Goal: Navigation & Orientation: Find specific page/section

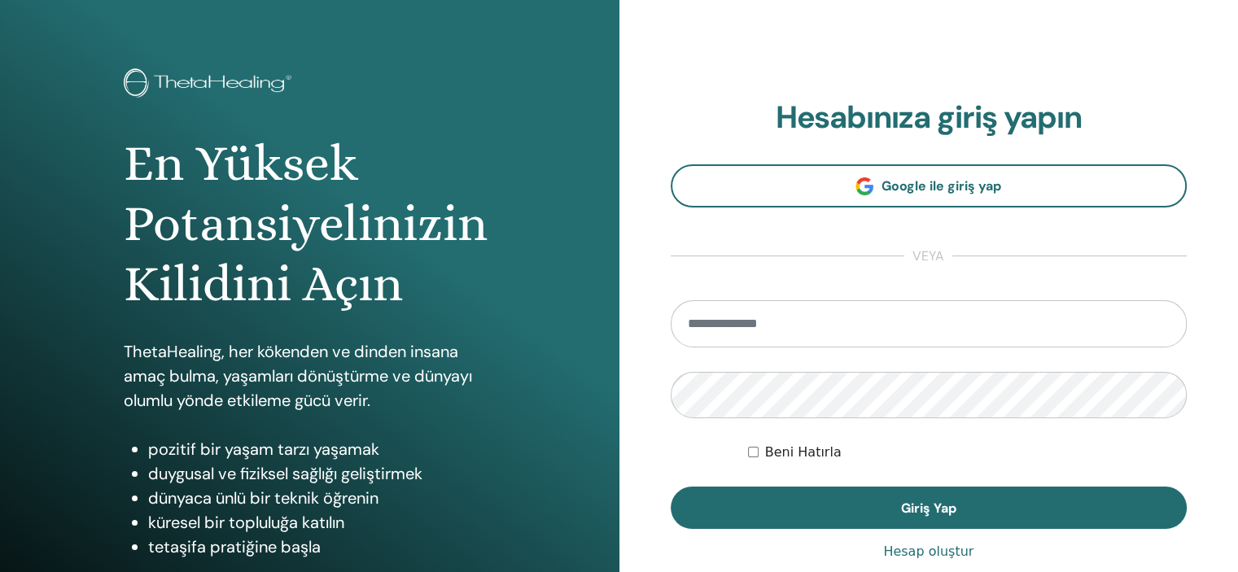
scroll to position [163, 0]
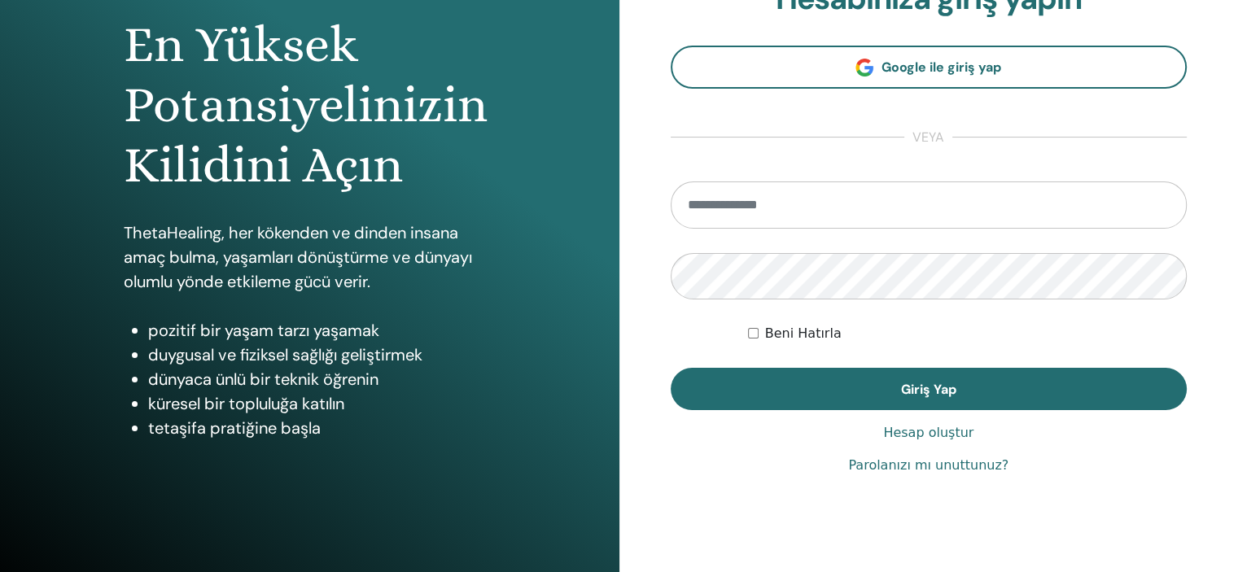
click at [791, 191] on input "email" at bounding box center [929, 205] width 517 height 47
type input "**********"
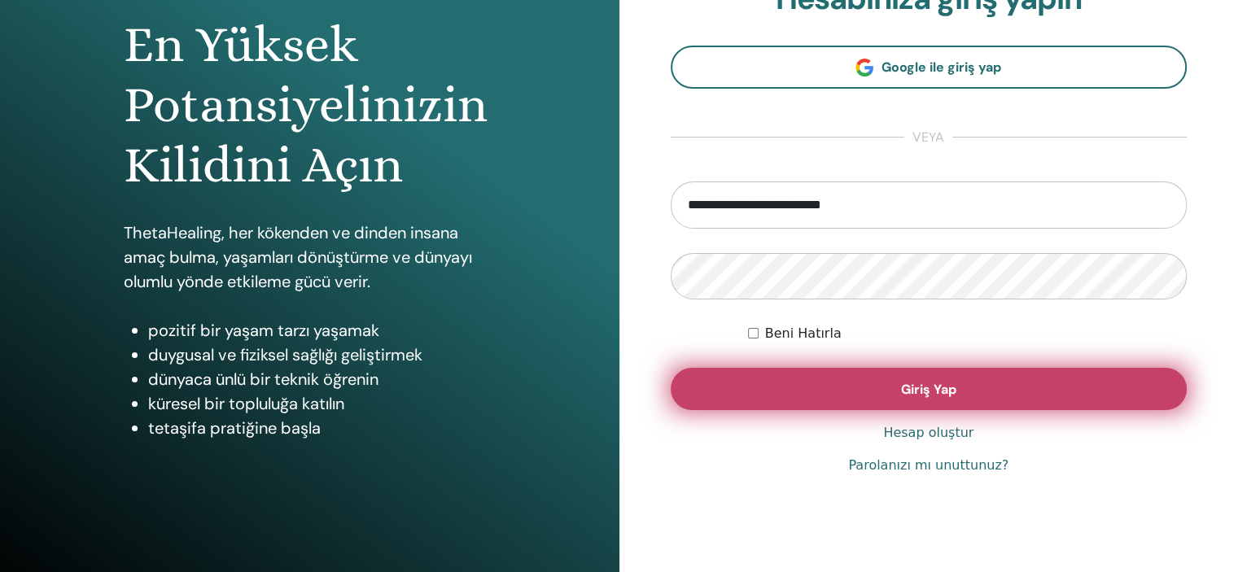
click at [947, 399] on button "Giriş Yap" at bounding box center [929, 389] width 517 height 42
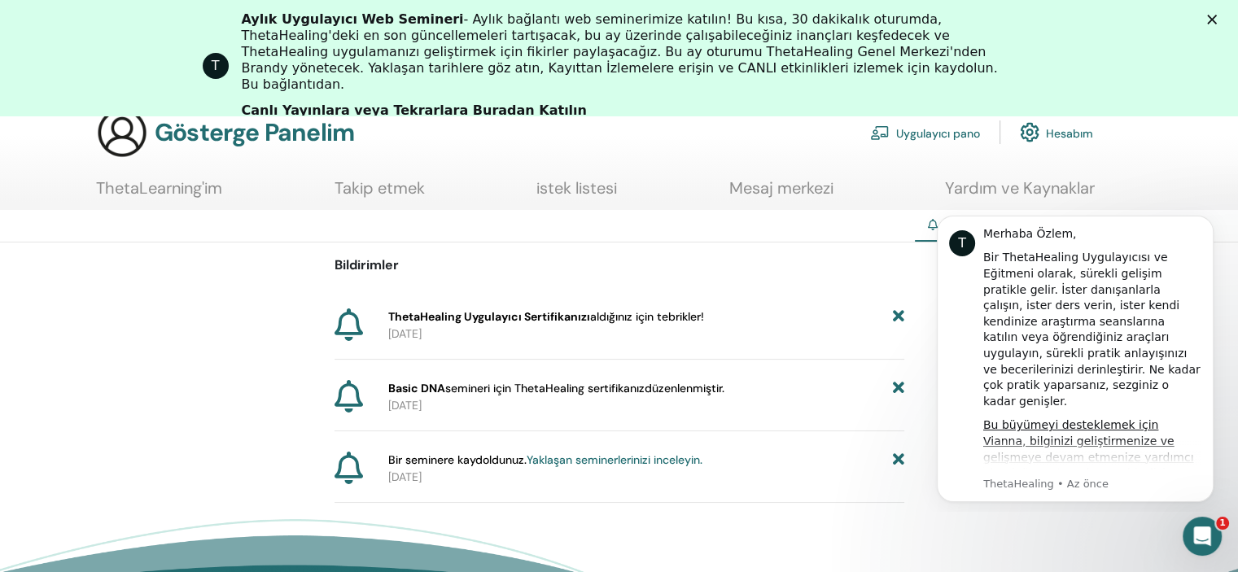
scroll to position [81, 0]
click at [559, 313] on font "ThetaHealing Uygulayıcı Sertifikanızı" at bounding box center [489, 315] width 202 height 15
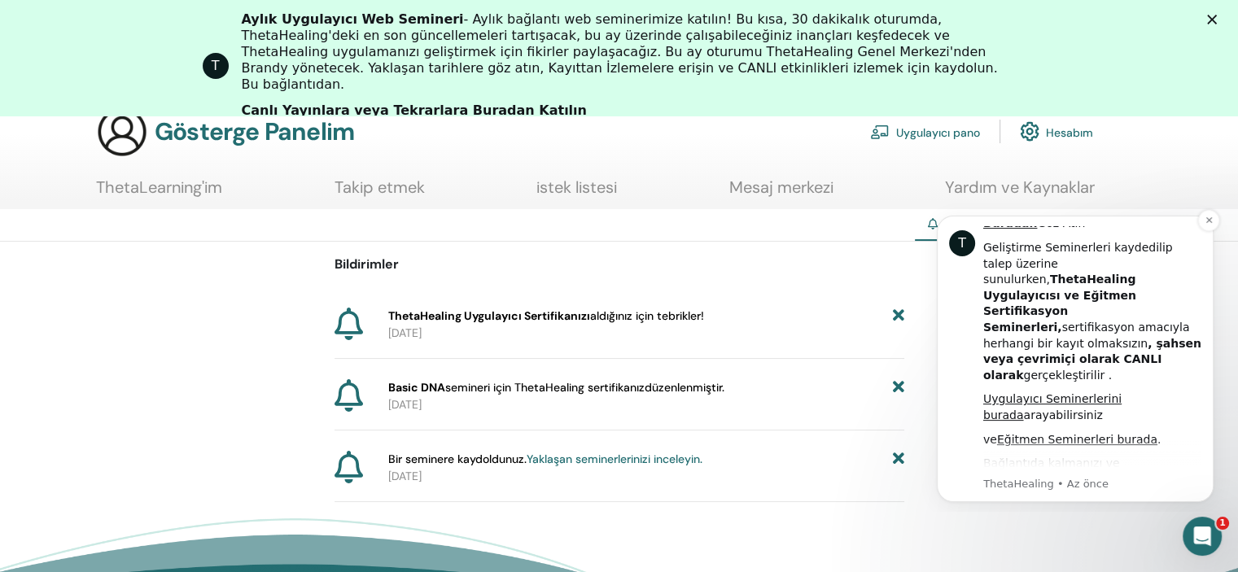
scroll to position [813, 0]
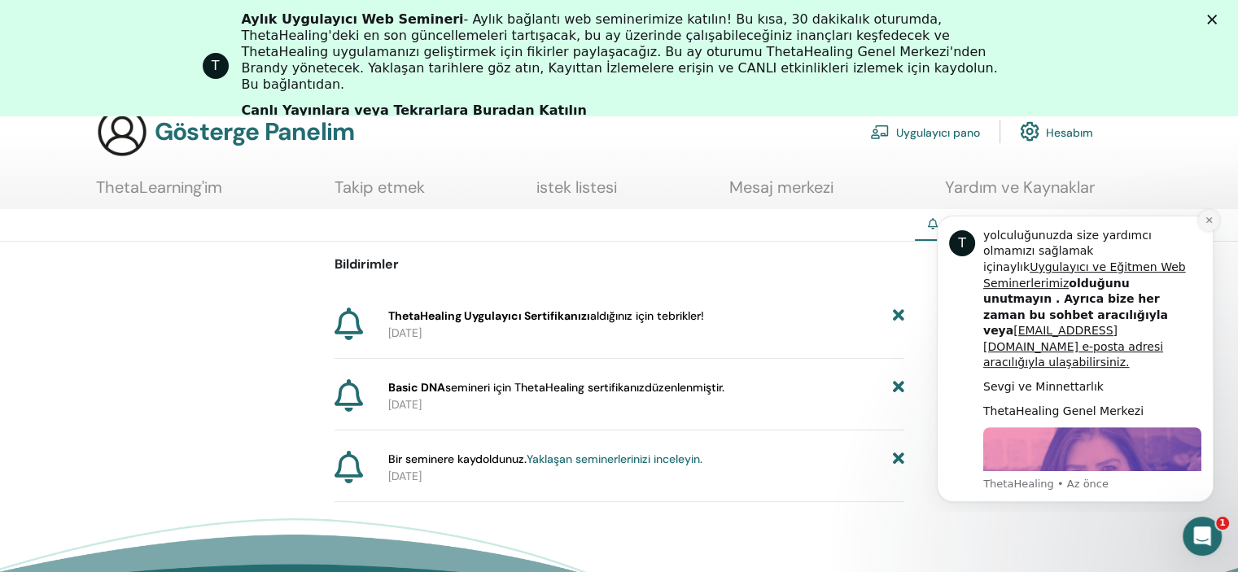
click at [1212, 220] on icon "Bildirimi reddet" at bounding box center [1209, 220] width 9 height 9
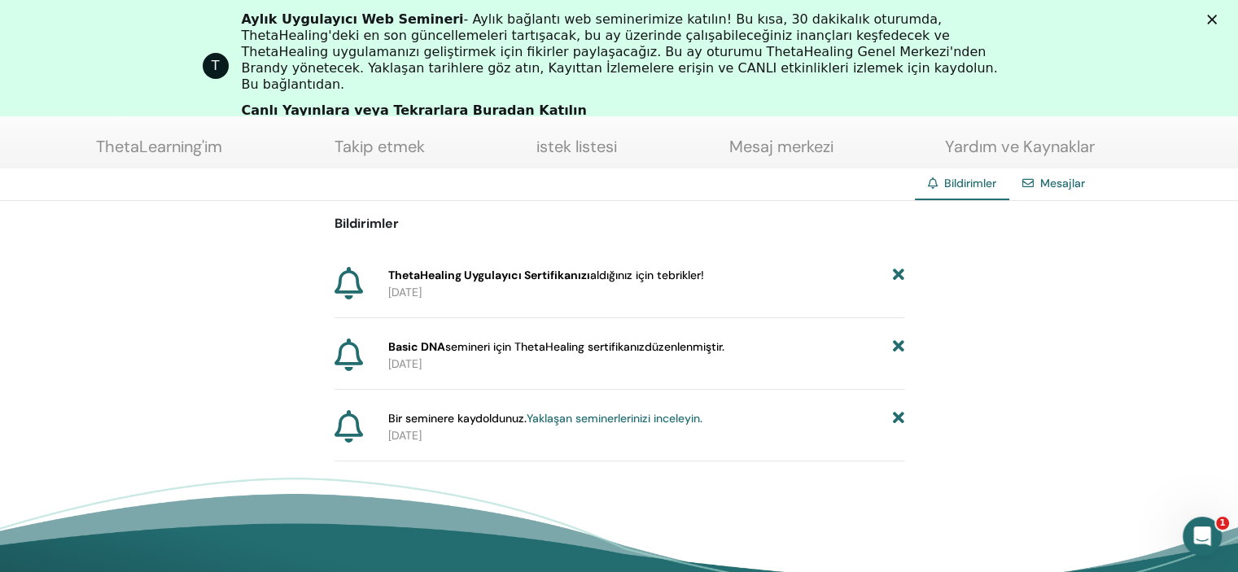
scroll to position [0, 0]
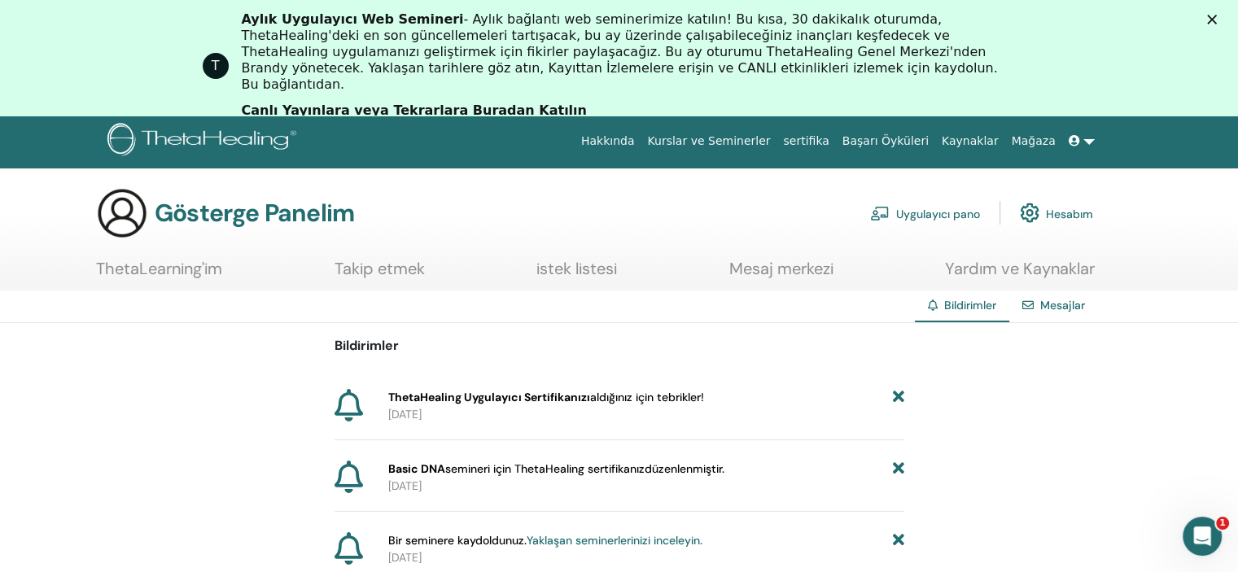
click at [1069, 214] on font "Hesabım" at bounding box center [1069, 213] width 47 height 15
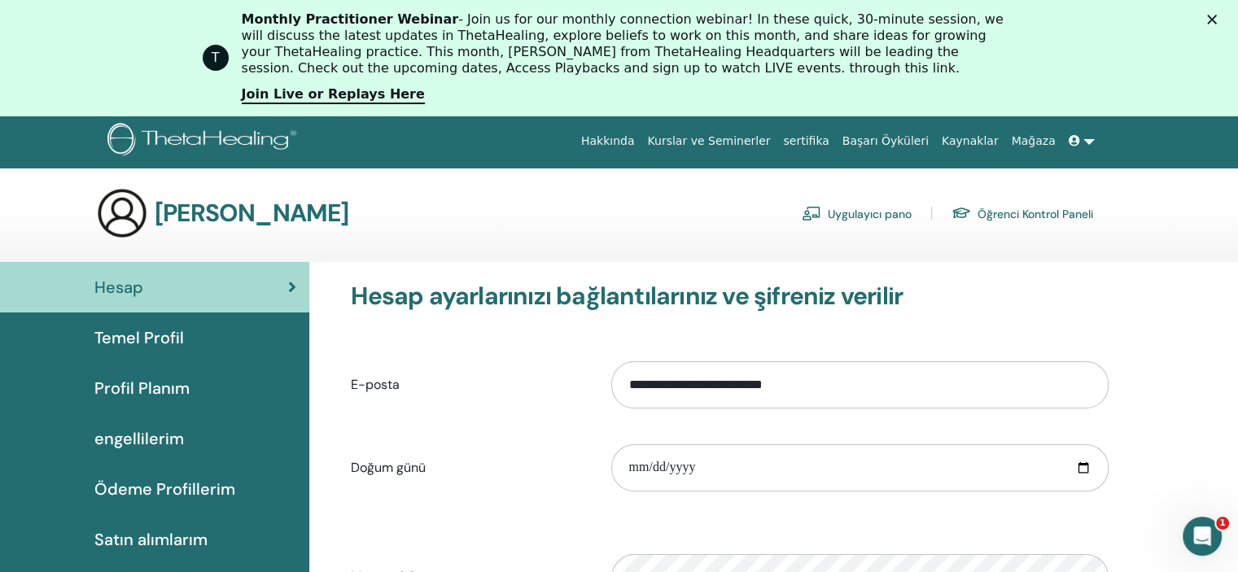
scroll to position [81, 0]
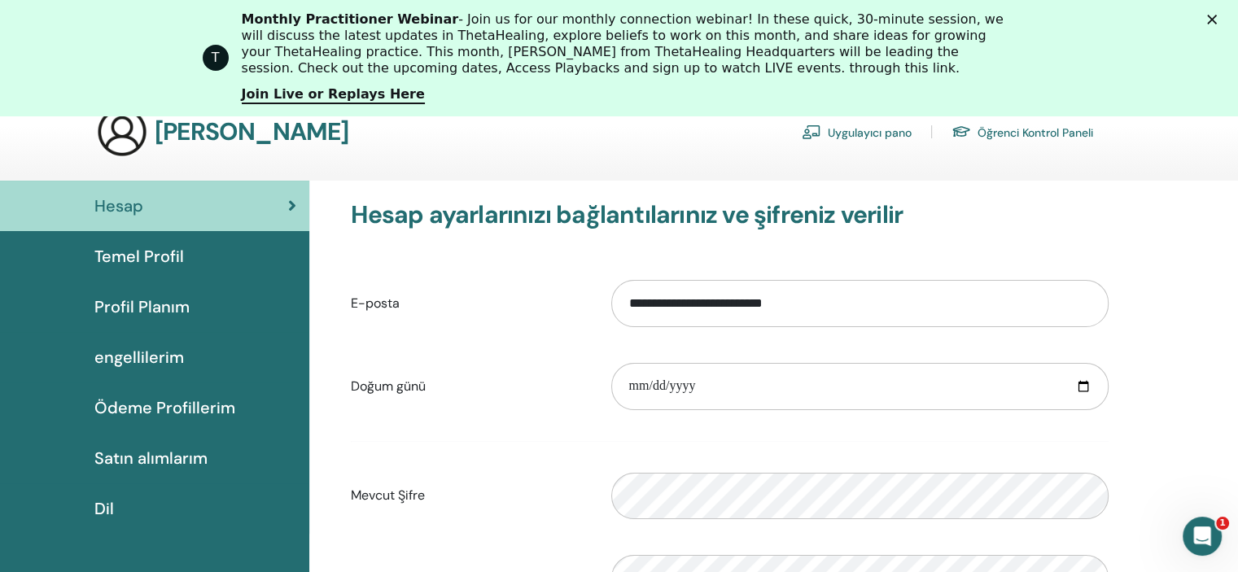
click at [173, 242] on link "Temel Profil" at bounding box center [154, 256] width 309 height 50
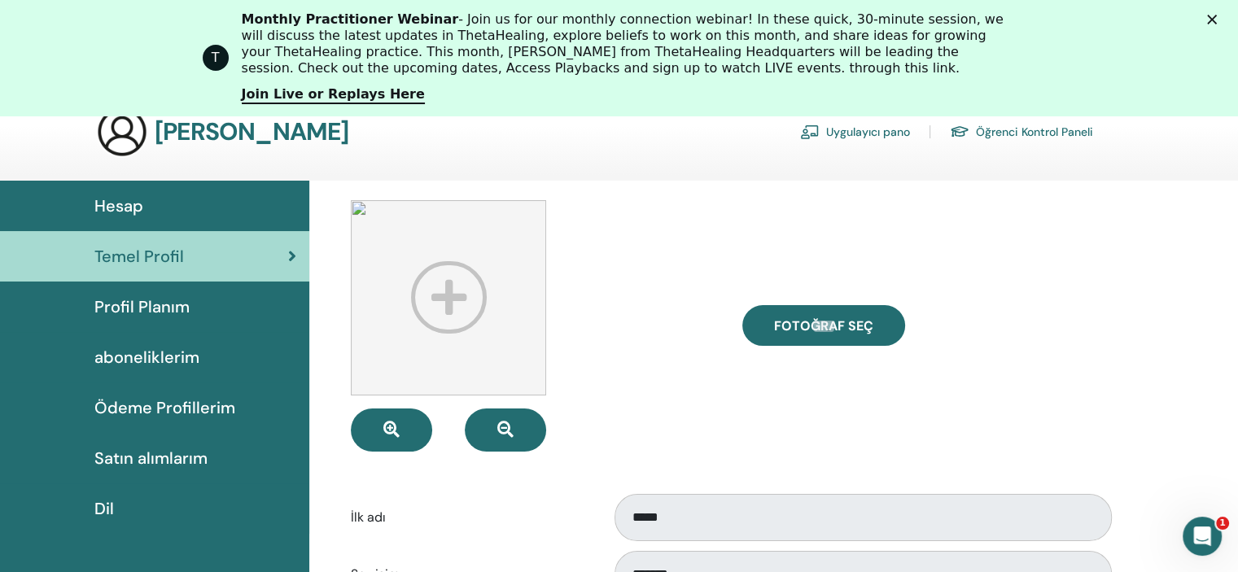
scroll to position [199, 0]
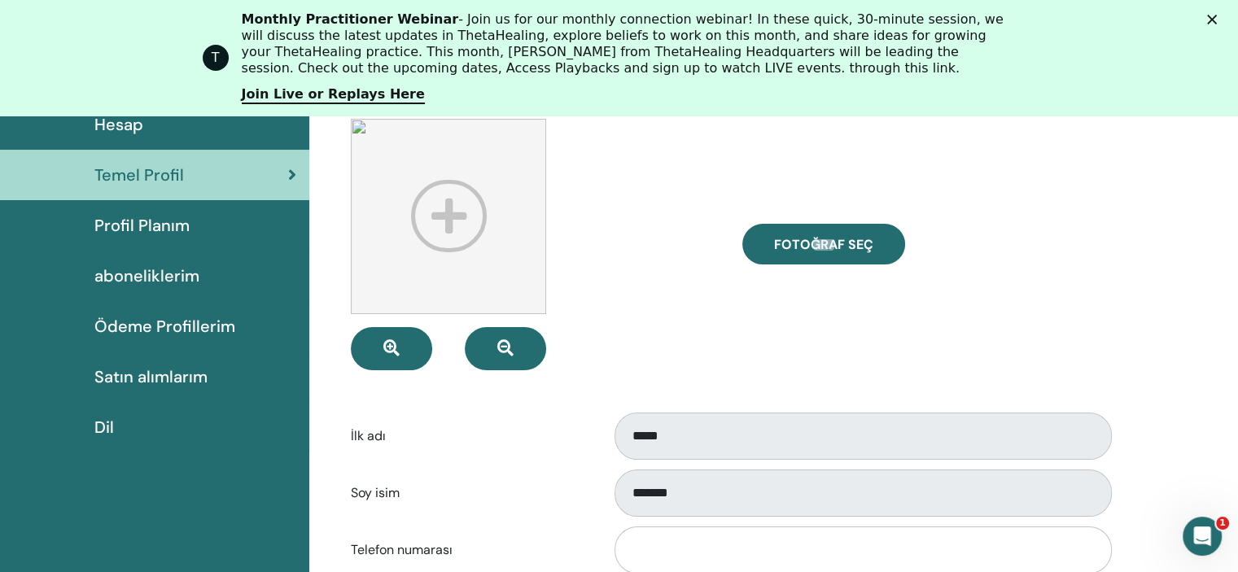
click at [169, 230] on span "Profil Planım" at bounding box center [141, 225] width 95 height 24
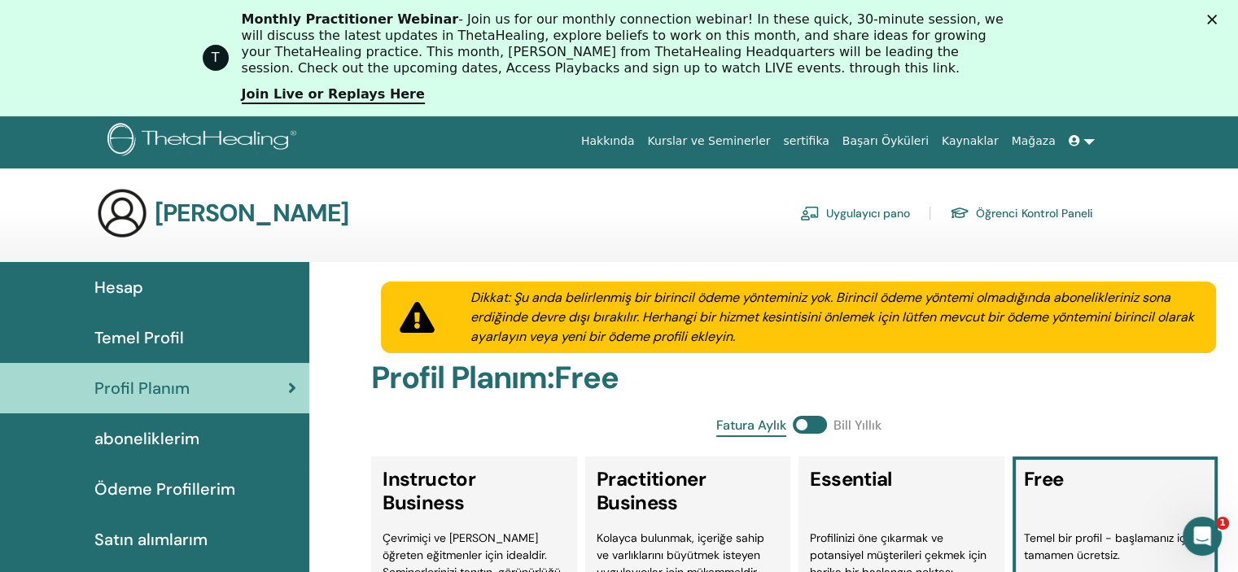
click at [1217, 21] on polygon "Kapat" at bounding box center [1212, 20] width 10 height 10
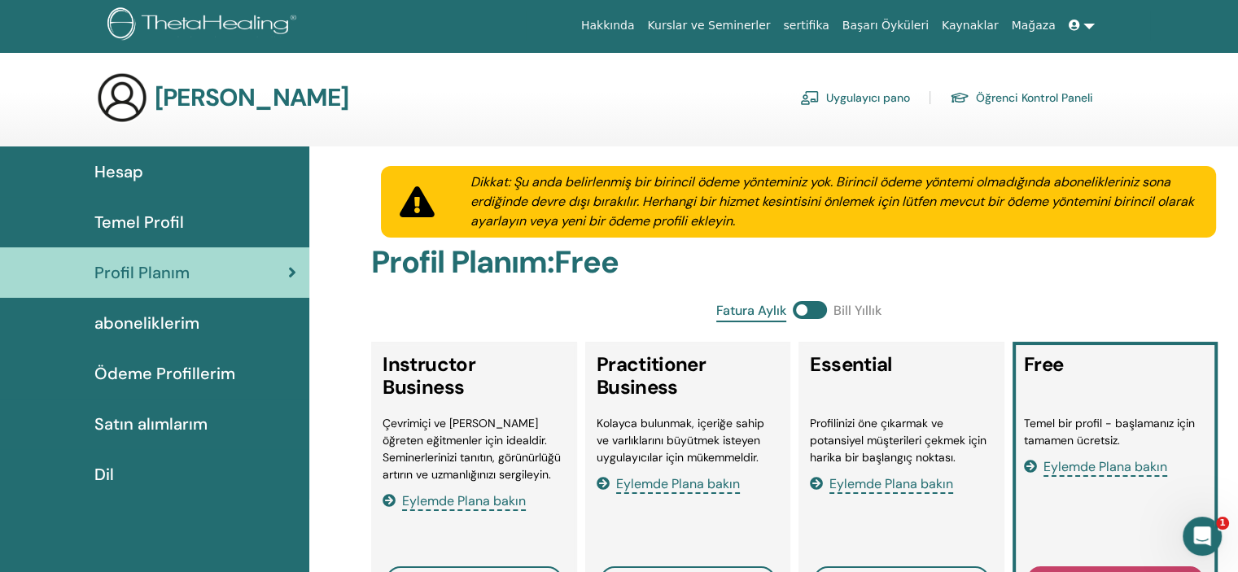
click at [149, 331] on span "aboneliklerim" at bounding box center [146, 323] width 105 height 24
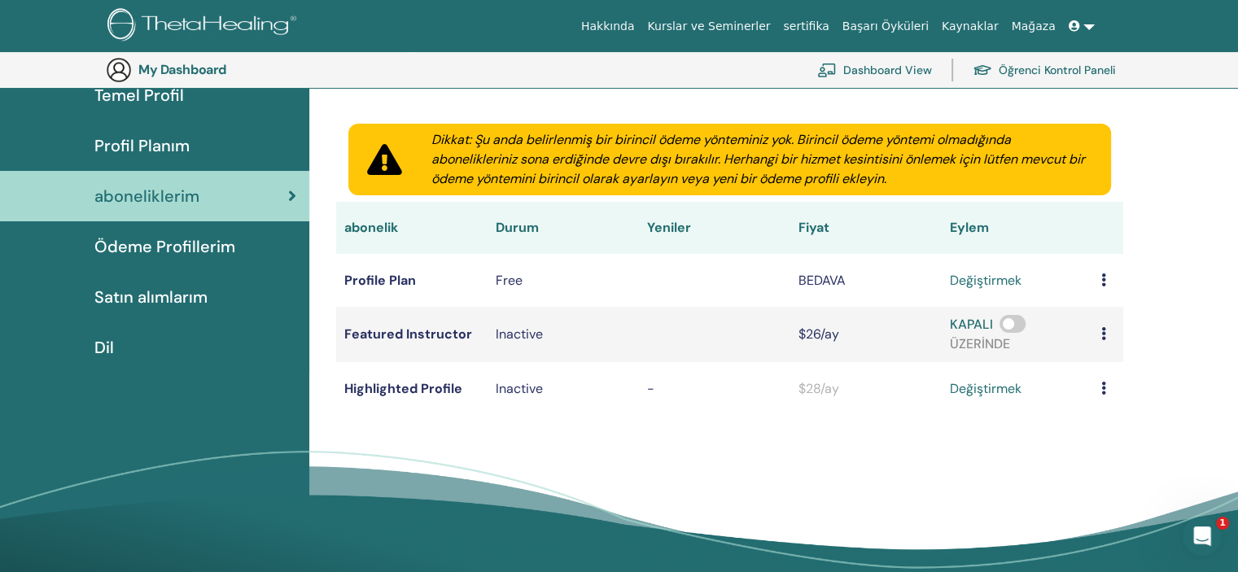
scroll to position [199, 0]
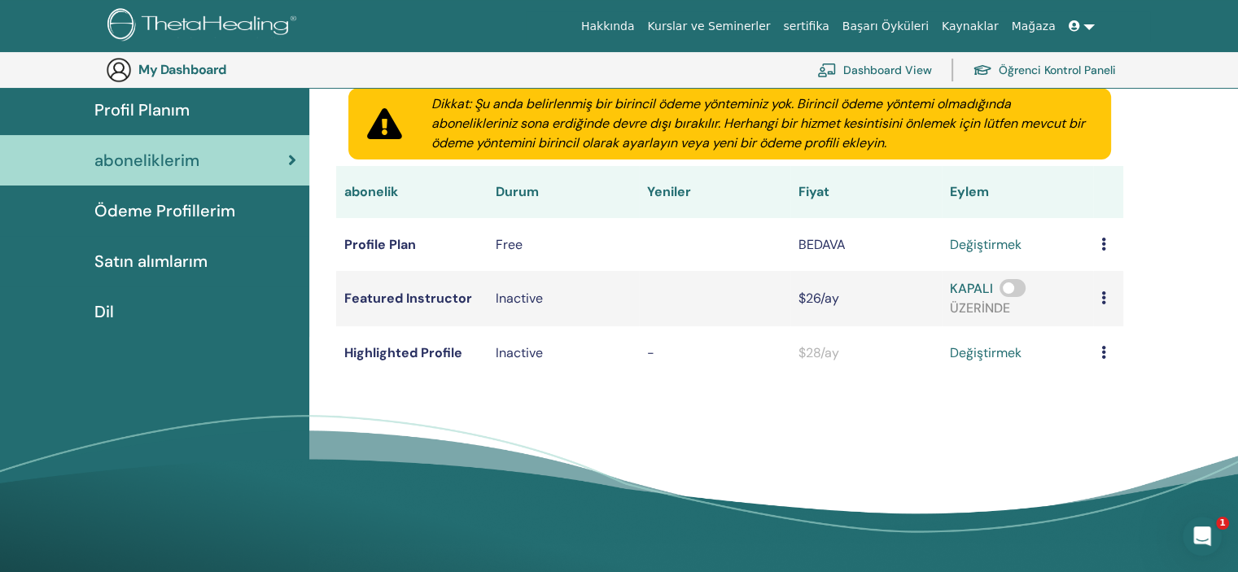
click at [173, 256] on span "Satın alımlarım" at bounding box center [150, 261] width 113 height 24
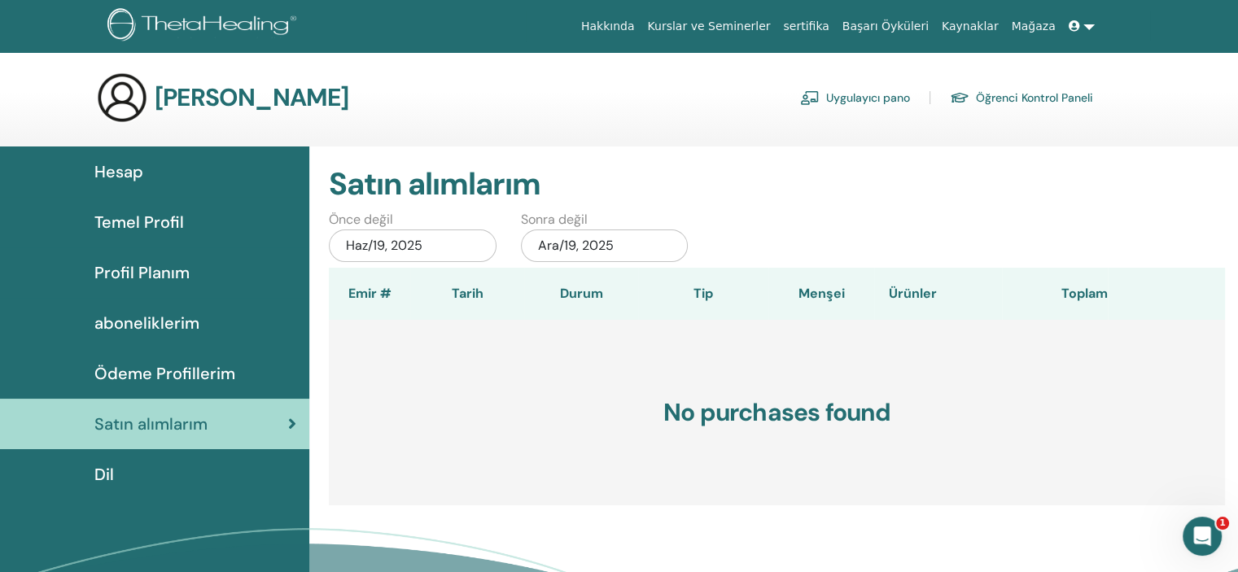
click at [199, 103] on h3 "[PERSON_NAME]" at bounding box center [252, 97] width 195 height 29
click at [1097, 24] on link at bounding box center [1081, 26] width 39 height 30
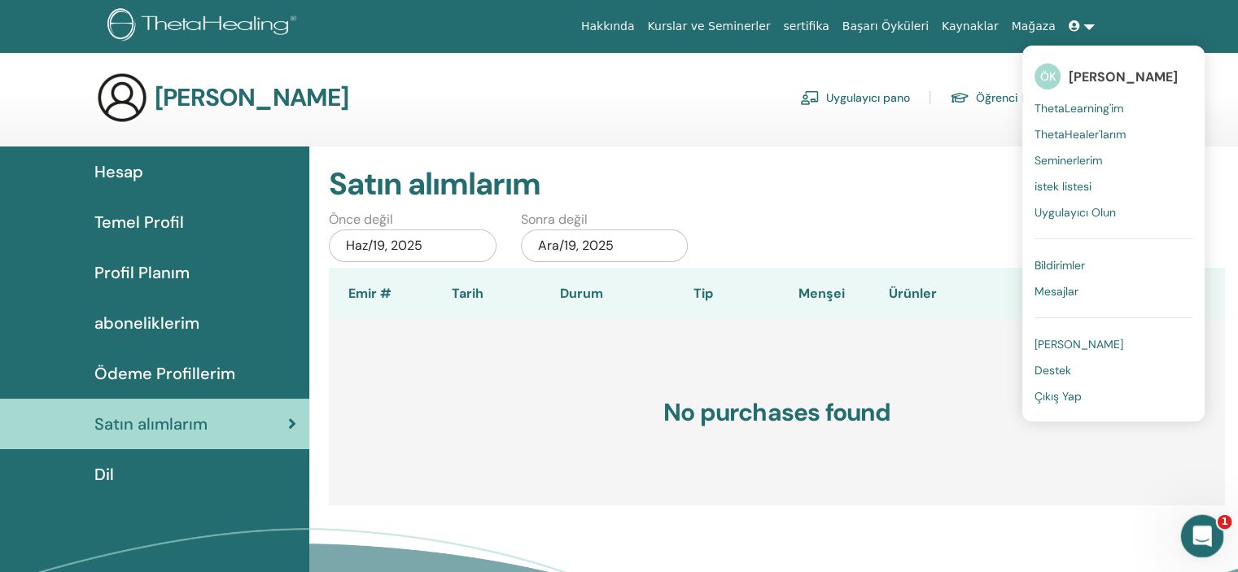
click at [1207, 524] on div "Intercom Messenger uygulamasını aç" at bounding box center [1200, 534] width 54 height 54
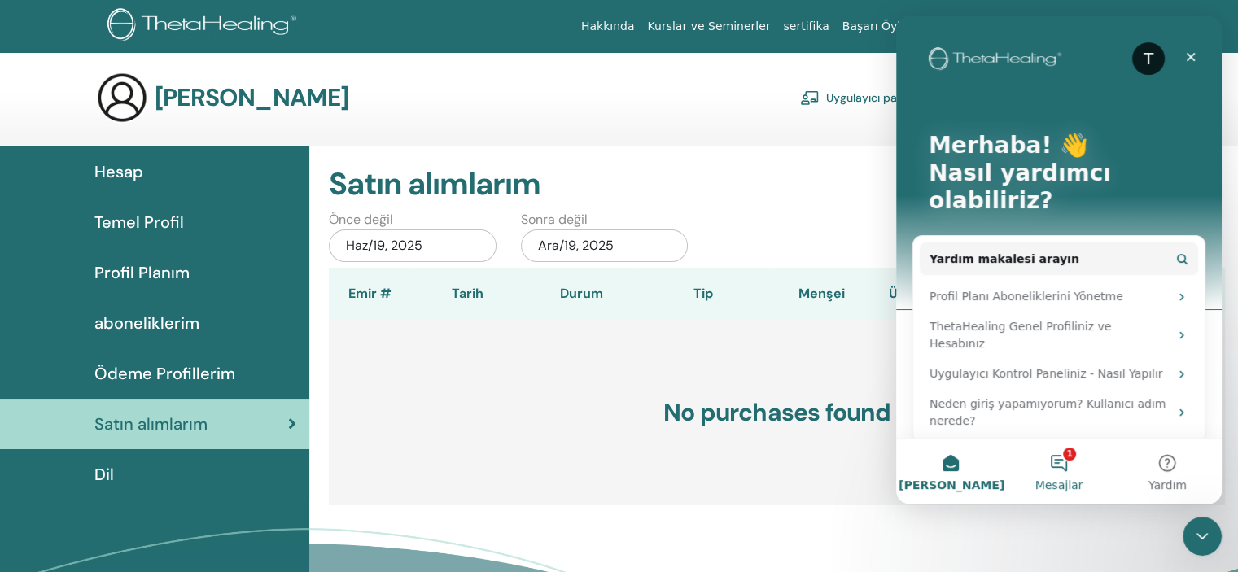
click at [1072, 465] on button "1 Mesajlar" at bounding box center [1058, 471] width 108 height 65
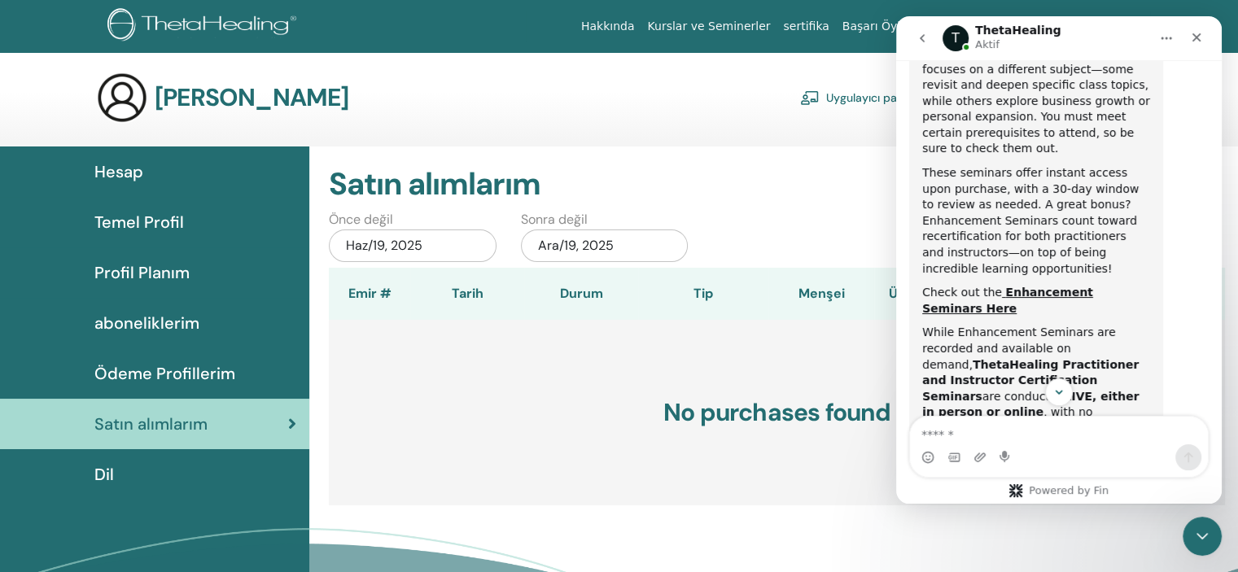
scroll to position [858, 0]
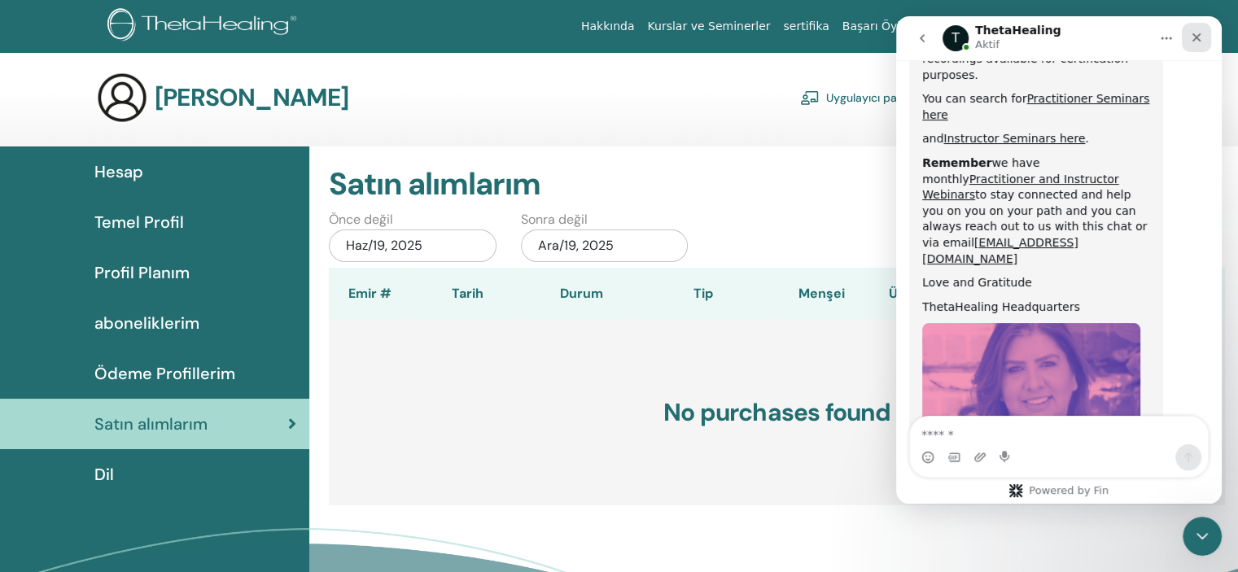
click at [1190, 37] on icon "Kapat" at bounding box center [1196, 37] width 13 height 13
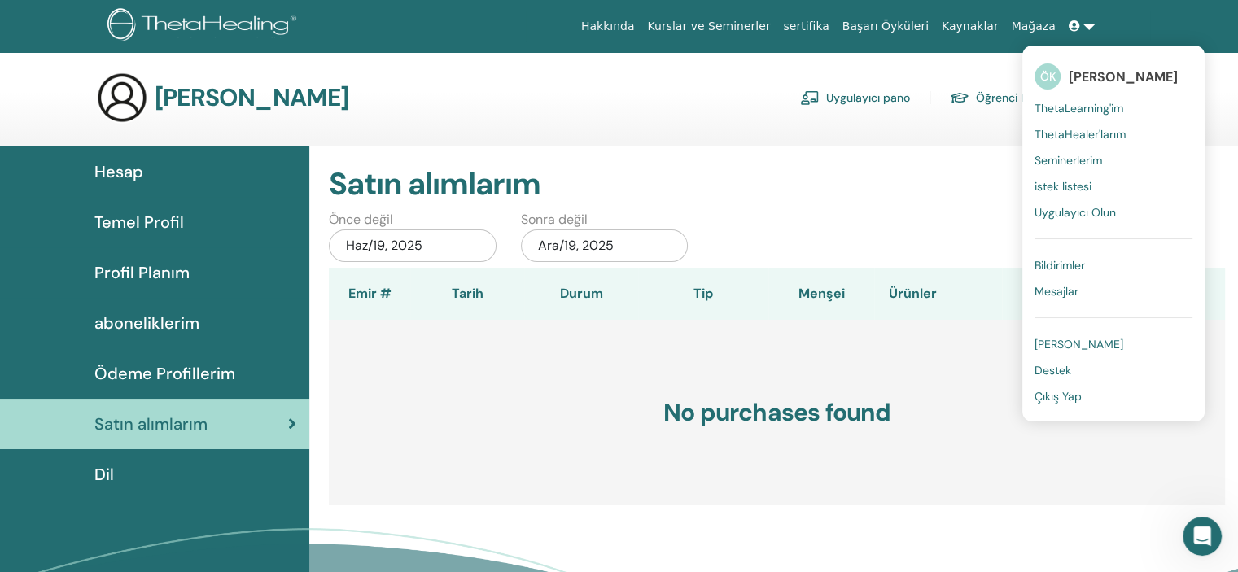
click at [1111, 127] on span "ThetaHealer'larım" at bounding box center [1080, 134] width 91 height 15
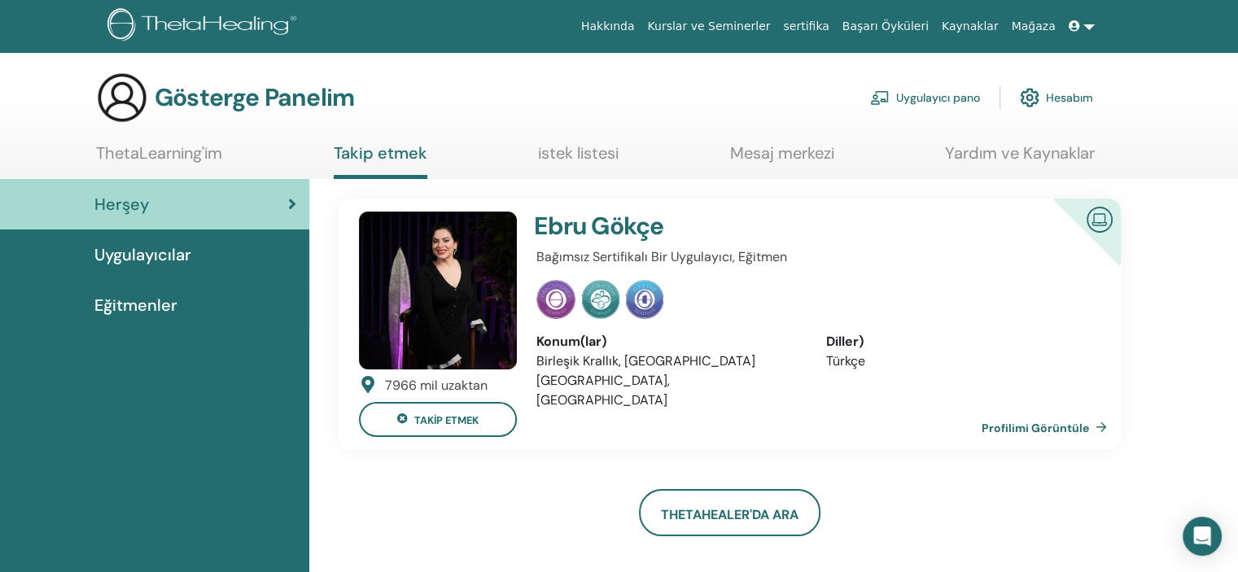
click at [905, 225] on h4 "Ebru Gökçe" at bounding box center [765, 226] width 462 height 29
click at [829, 20] on font "sertifika" at bounding box center [806, 26] width 46 height 13
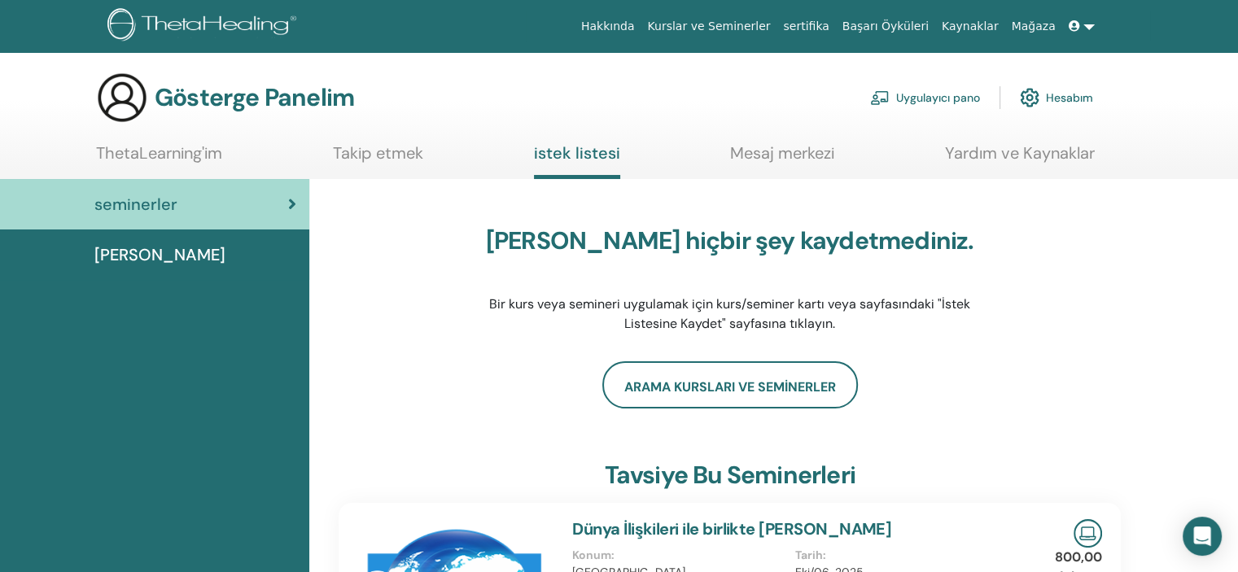
click at [829, 20] on font "sertifika" at bounding box center [806, 26] width 46 height 13
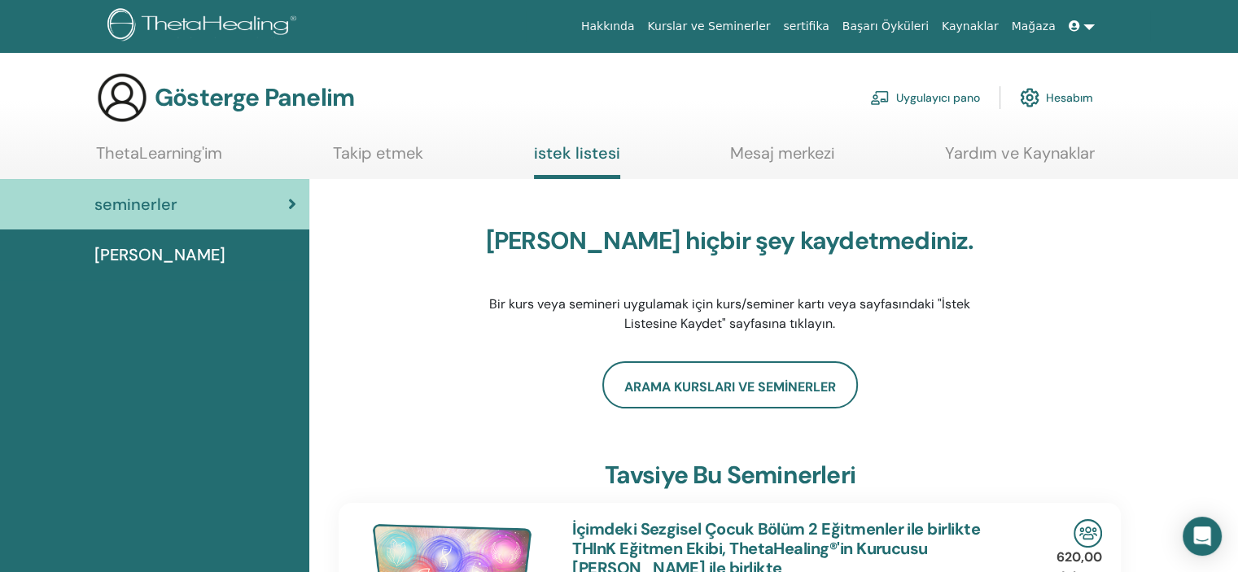
click at [1096, 259] on div "[PERSON_NAME] hiçbir şey kaydetmediniz. Bir kurs veya semineri uygulamak için k…" at bounding box center [730, 280] width 782 height 163
click at [122, 247] on font "[PERSON_NAME]" at bounding box center [159, 254] width 131 height 21
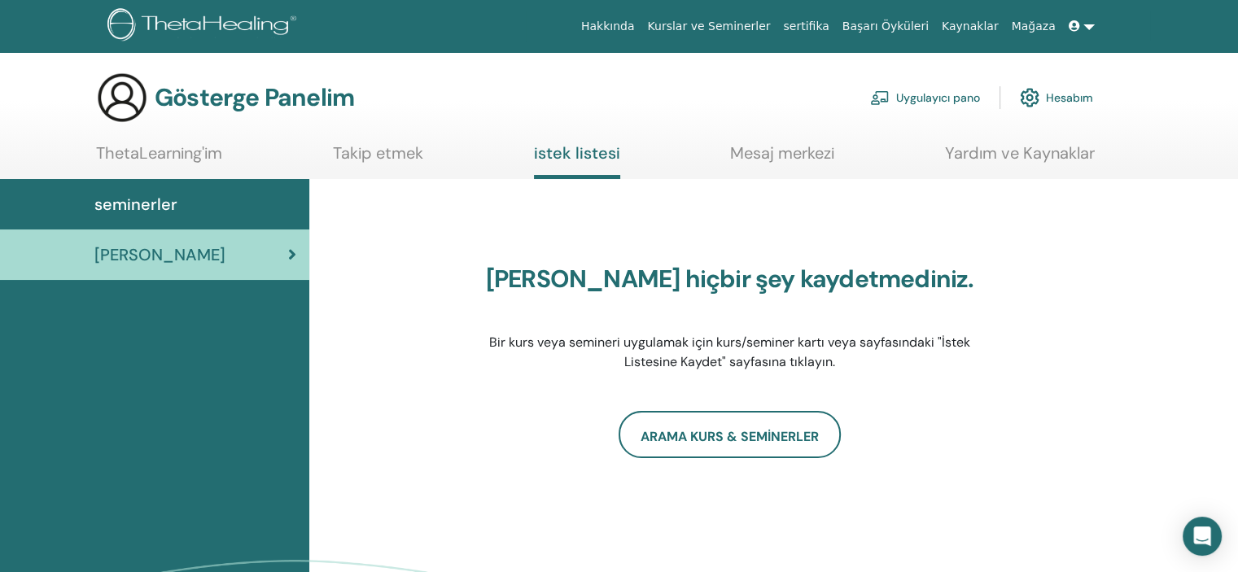
click at [829, 28] on font "sertifika" at bounding box center [806, 26] width 46 height 13
